Goal: Find specific page/section: Find specific page/section

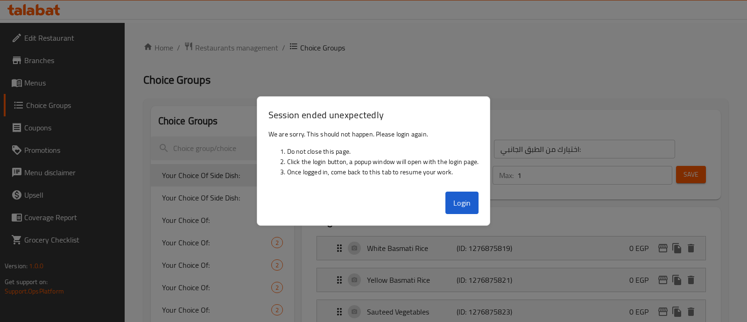
scroll to position [378, 0]
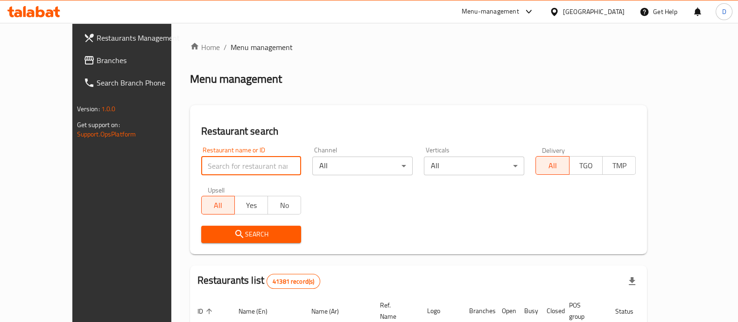
click at [201, 166] on input "search" at bounding box center [251, 165] width 100 height 19
type input "pizza station"
click button "Search" at bounding box center [251, 233] width 100 height 17
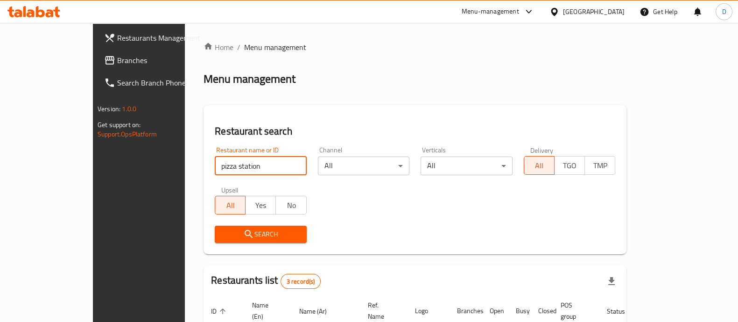
scroll to position [142, 0]
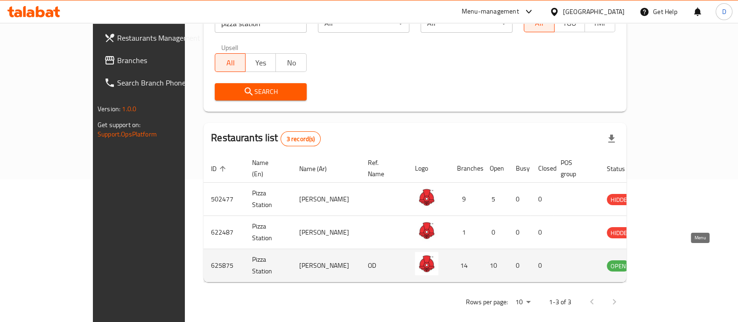
click at [667, 260] on icon "enhanced table" at bounding box center [661, 265] width 11 height 11
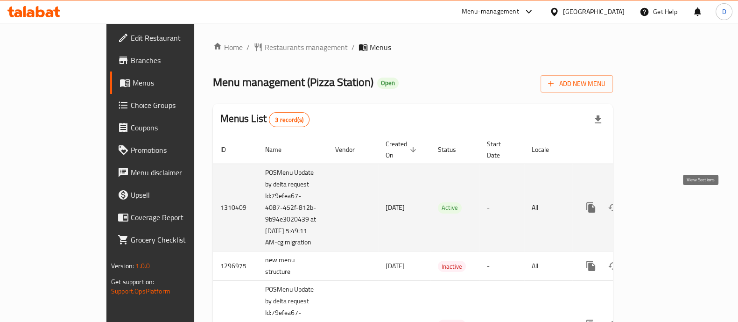
click at [664, 207] on icon "enhanced table" at bounding box center [658, 207] width 11 height 11
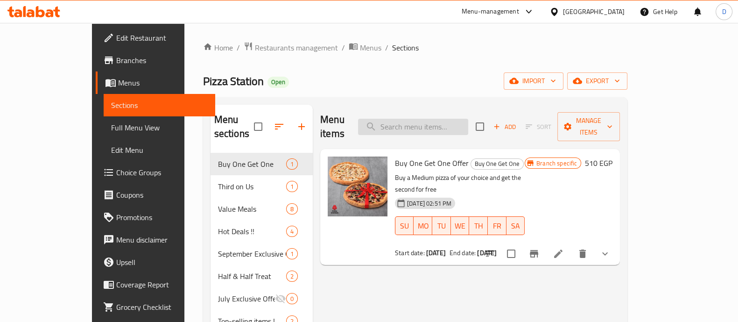
click at [450, 123] on input "search" at bounding box center [413, 127] width 110 height 16
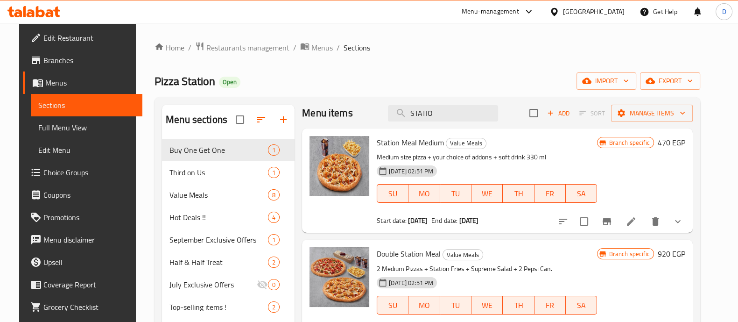
type input "STATIO"
